Goal: Find specific page/section

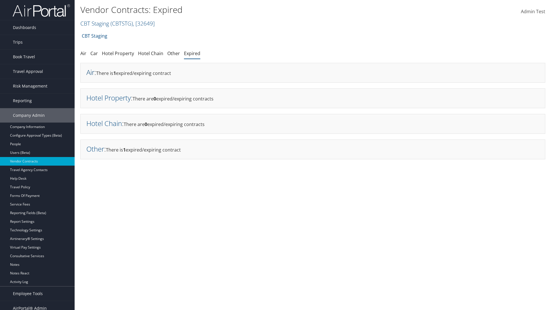
click at [90, 72] on link "Air" at bounding box center [90, 71] width 8 height 9
click at [108, 98] on link "Hotel Property" at bounding box center [108, 97] width 44 height 9
click at [104, 123] on link "Hotel Chain" at bounding box center [104, 123] width 36 height 9
